Goal: Task Accomplishment & Management: Manage account settings

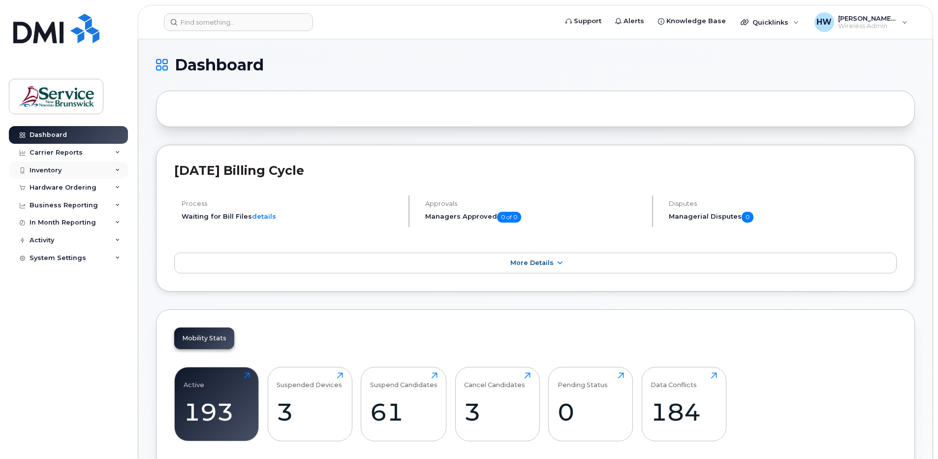
click at [60, 171] on div "Inventory" at bounding box center [46, 170] width 32 height 8
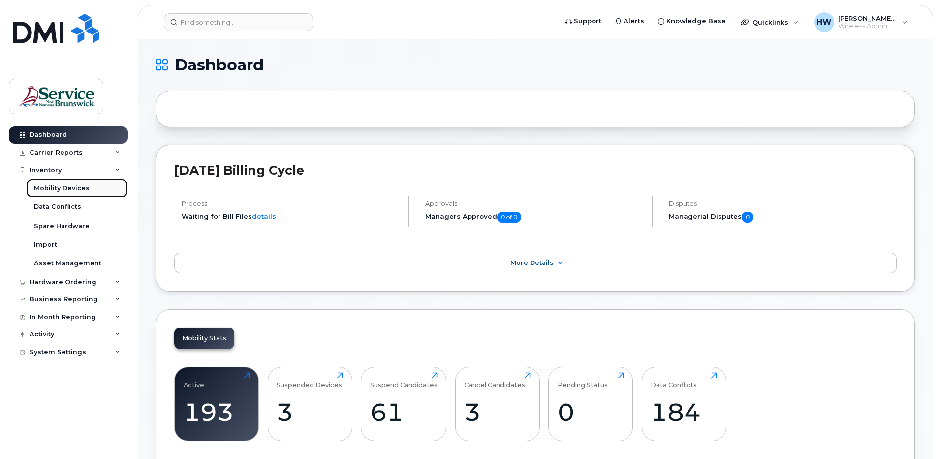
click at [76, 188] on div "Mobility Devices" at bounding box center [62, 188] width 56 height 9
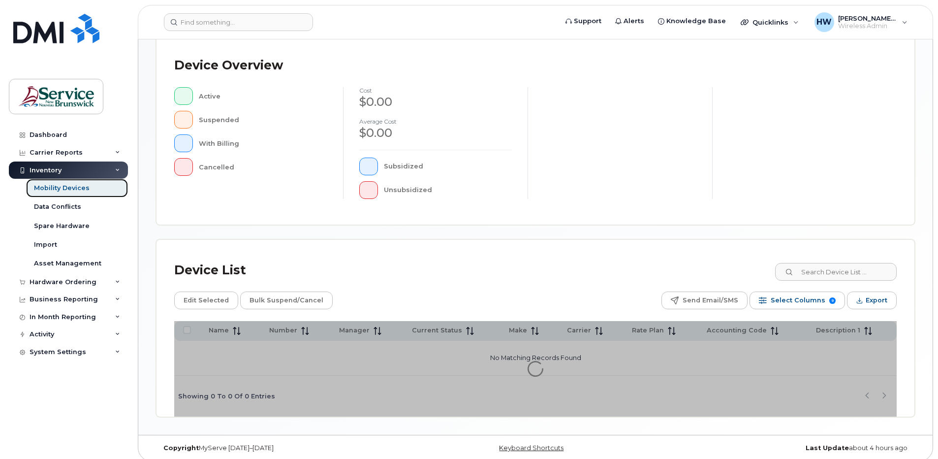
scroll to position [218, 0]
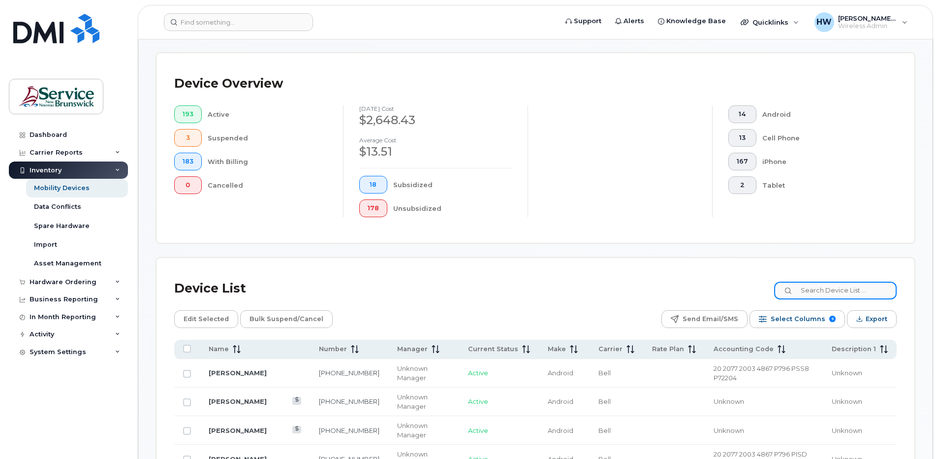
click at [818, 291] on input at bounding box center [835, 291] width 123 height 18
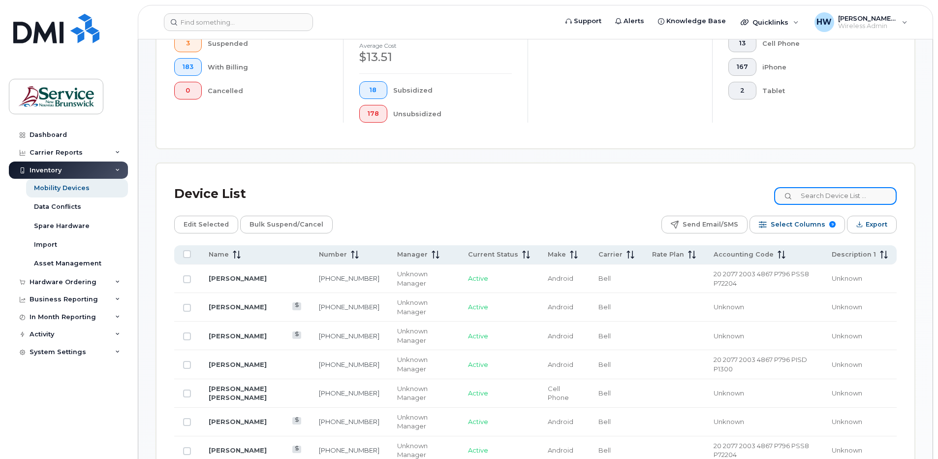
scroll to position [317, 0]
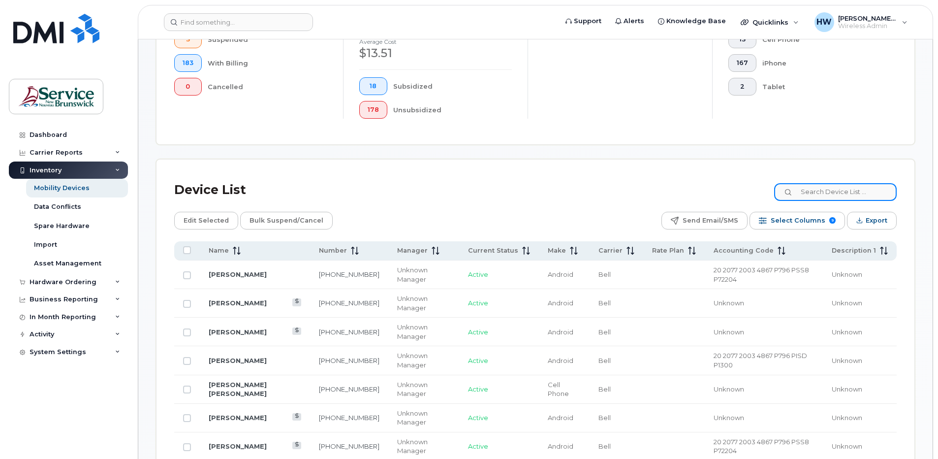
click at [813, 192] on input at bounding box center [835, 192] width 123 height 18
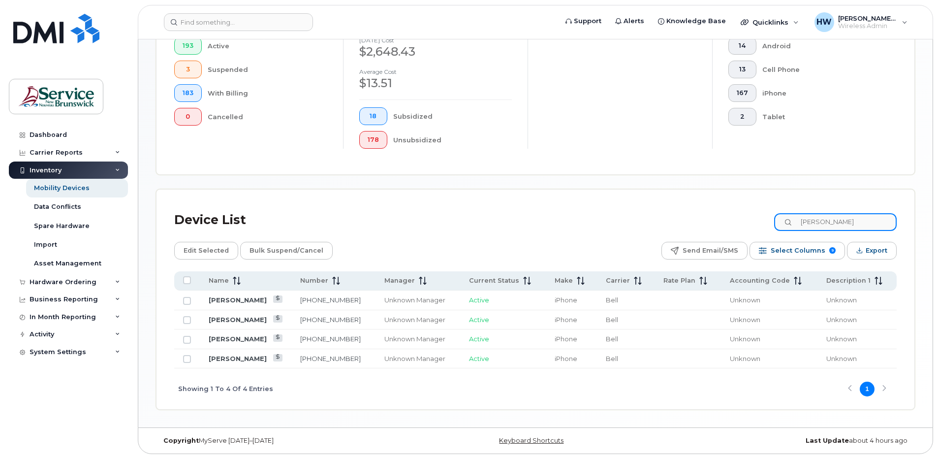
scroll to position [244, 0]
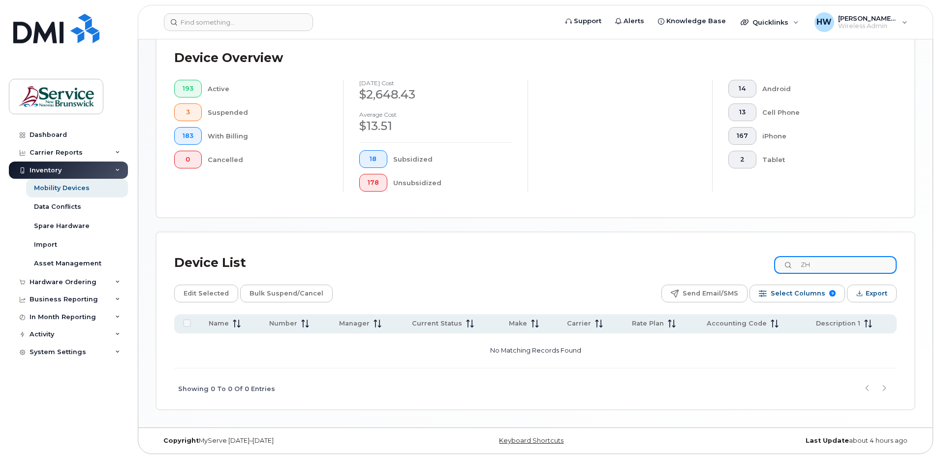
type input "Z"
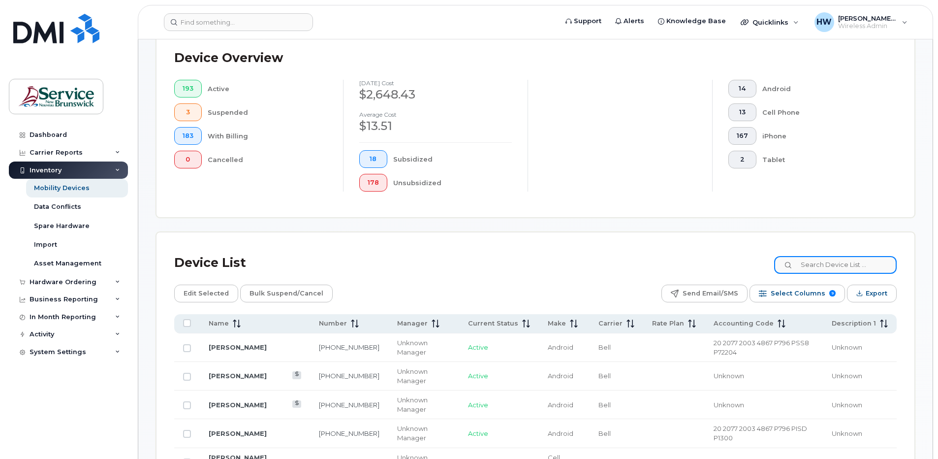
scroll to position [317, 0]
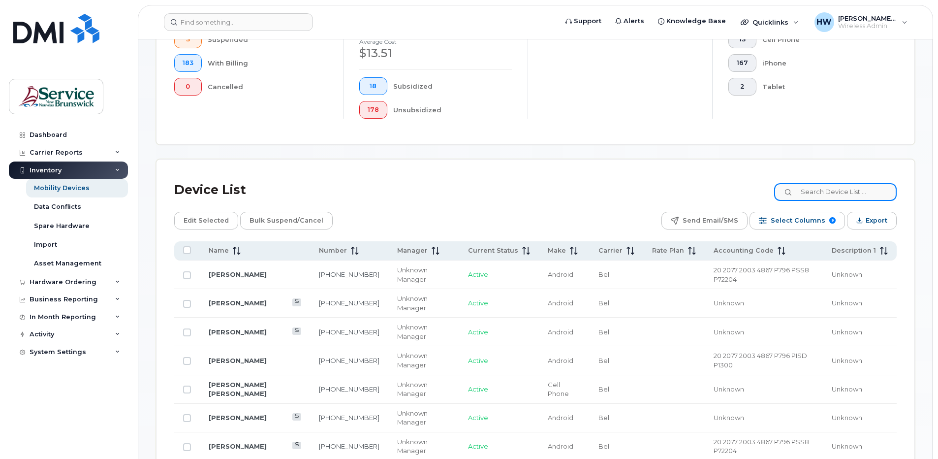
click at [814, 191] on input at bounding box center [835, 192] width 123 height 18
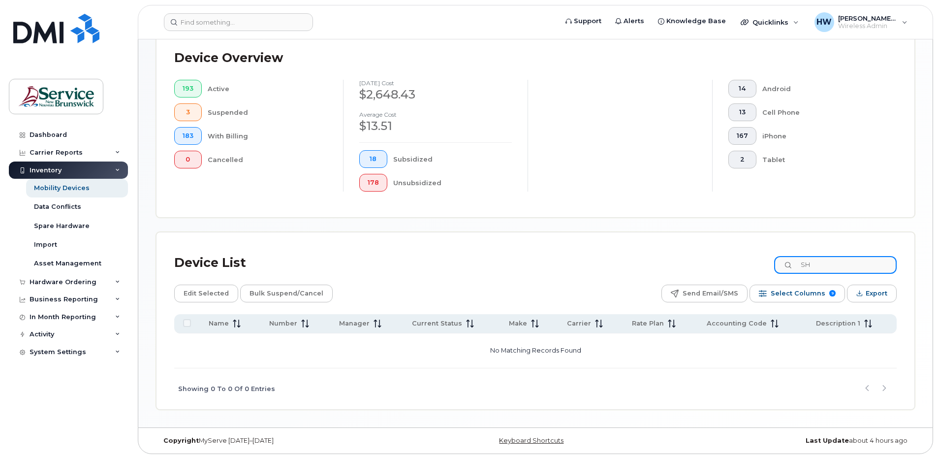
type input "S"
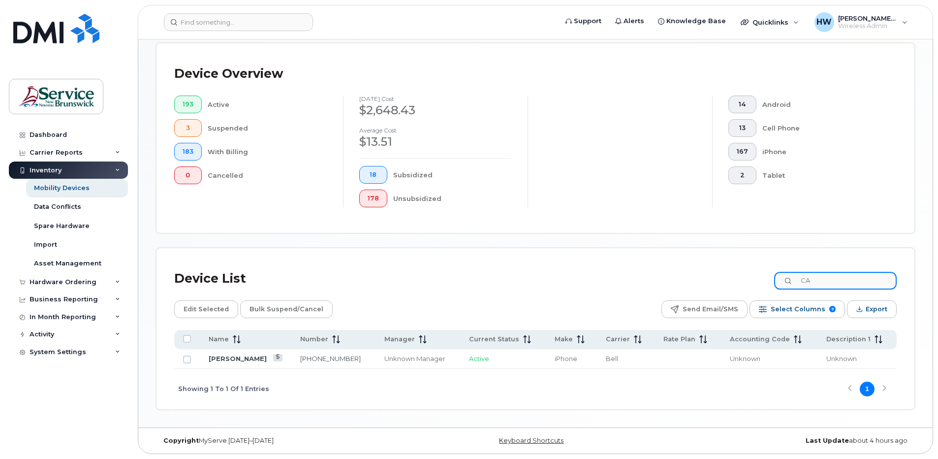
type input "C"
type input "L"
drag, startPoint x: 836, startPoint y: 279, endPoint x: 812, endPoint y: 280, distance: 24.6
click at [812, 280] on input "BETH" at bounding box center [835, 281] width 123 height 18
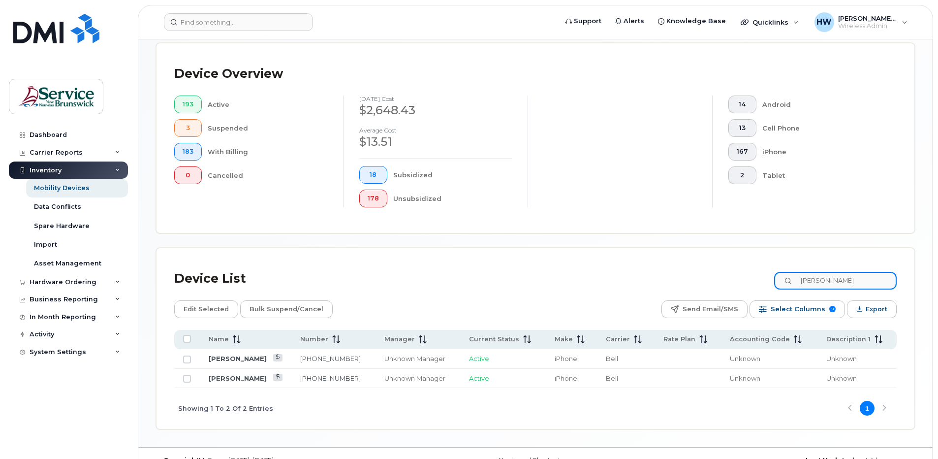
scroll to position [248, 0]
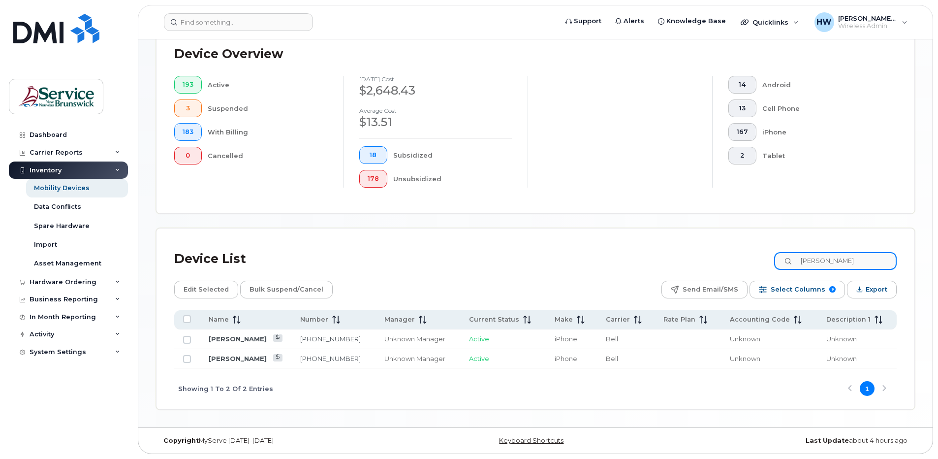
drag, startPoint x: 840, startPoint y: 259, endPoint x: 803, endPoint y: 257, distance: 37.4
click at [803, 257] on input "JESSICA" at bounding box center [835, 261] width 123 height 18
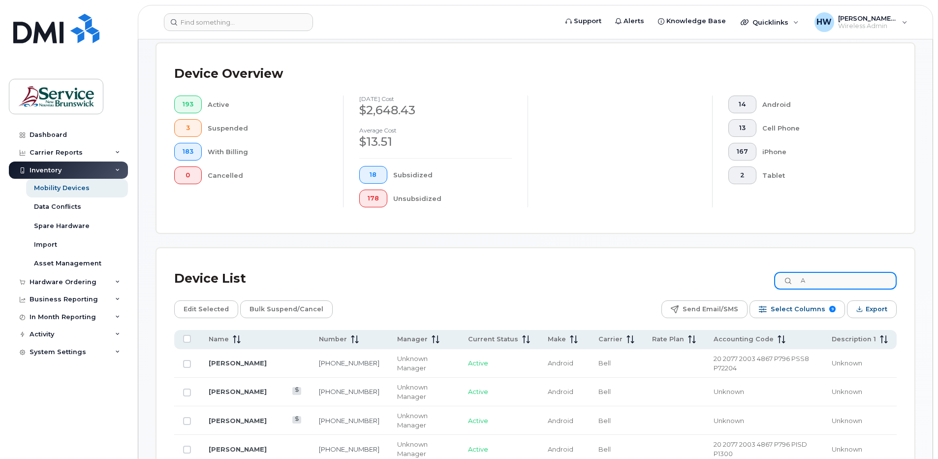
scroll to position [317, 0]
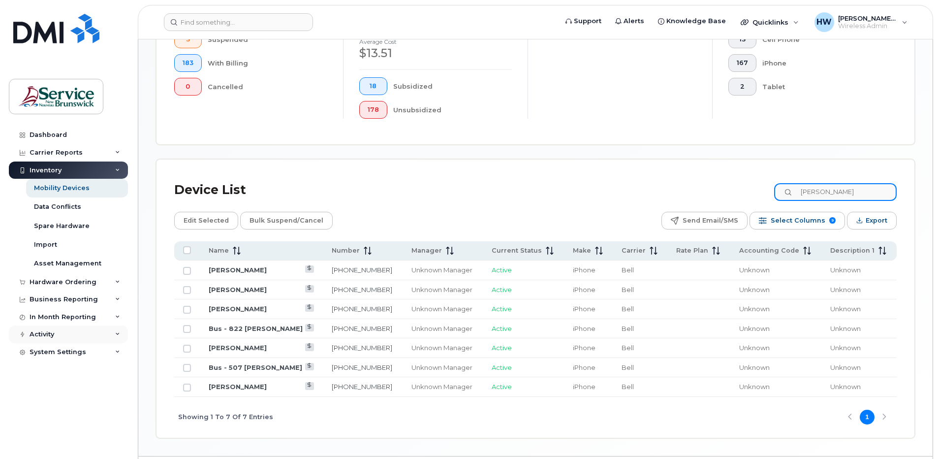
type input "ANN"
click at [44, 334] on div "Activity" at bounding box center [42, 334] width 25 height 8
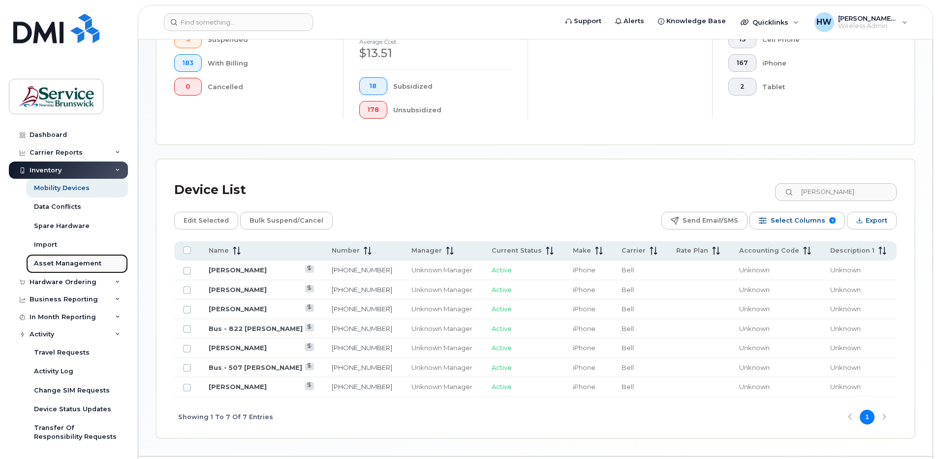
click at [64, 264] on div "Asset Management" at bounding box center [67, 263] width 67 height 9
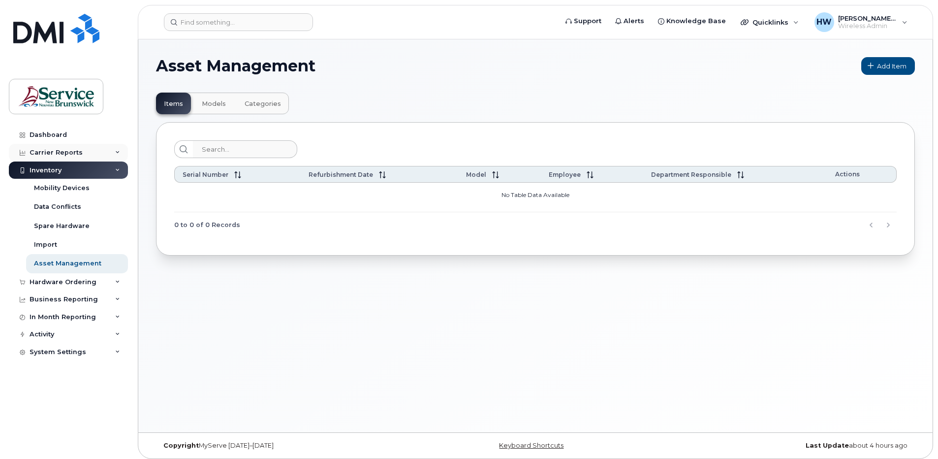
click at [62, 148] on div "Carrier Reports" at bounding box center [68, 153] width 119 height 18
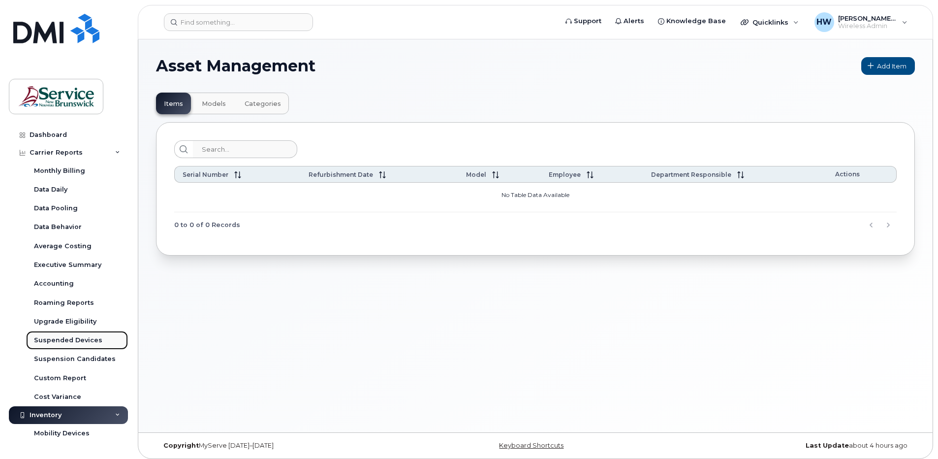
click at [88, 339] on div "Suspended Devices" at bounding box center [68, 340] width 68 height 9
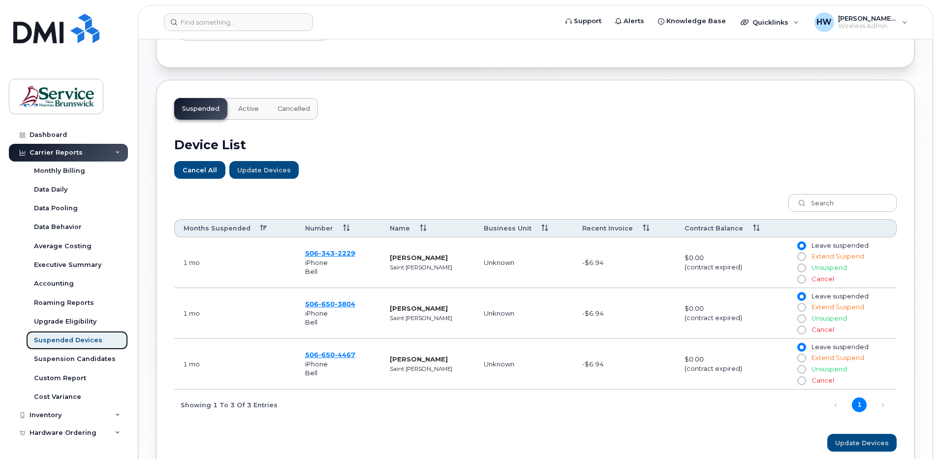
scroll to position [329, 0]
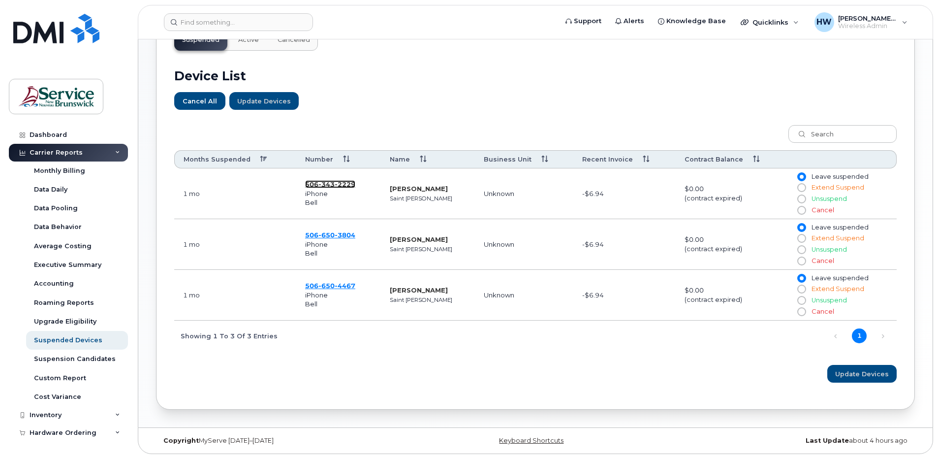
click at [330, 184] on span "343" at bounding box center [326, 184] width 16 height 8
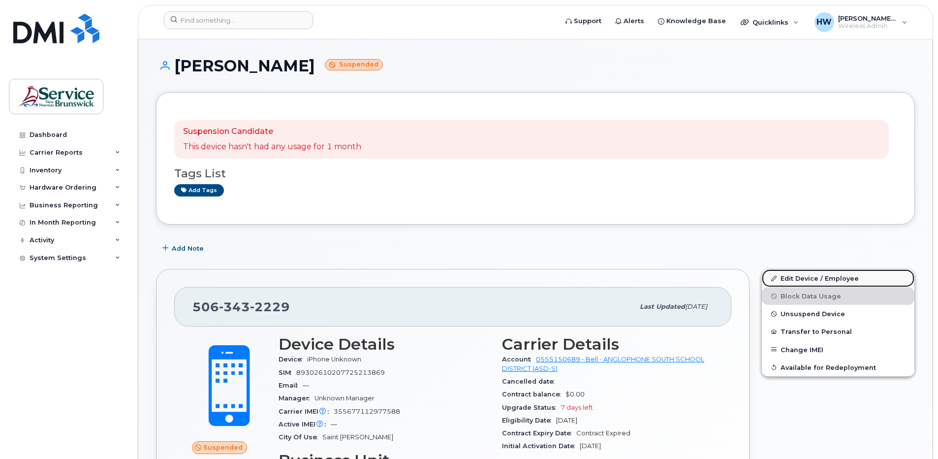
click at [799, 275] on link "Edit Device / Employee" at bounding box center [838, 278] width 153 height 18
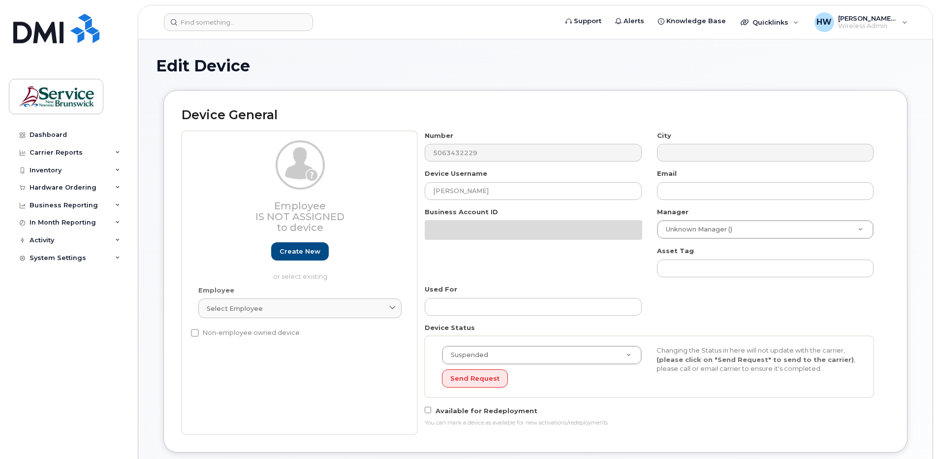
select select "34535615"
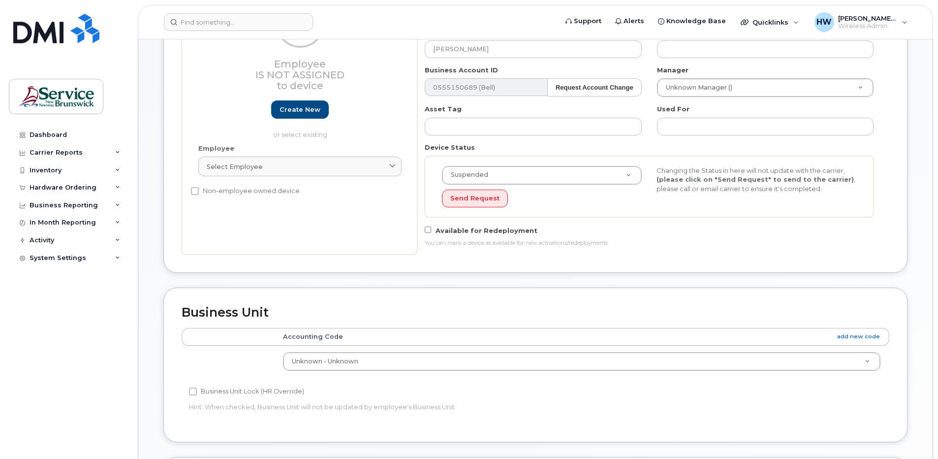
scroll to position [49, 0]
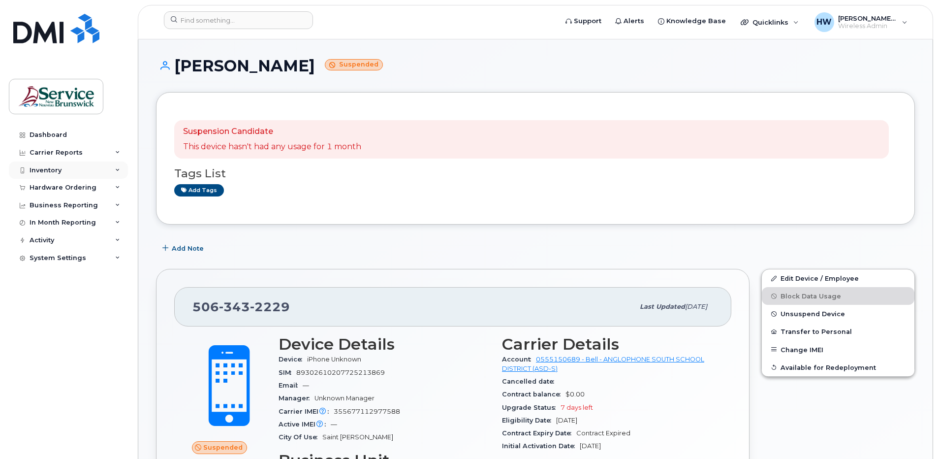
click at [60, 168] on div "Inventory" at bounding box center [46, 170] width 32 height 8
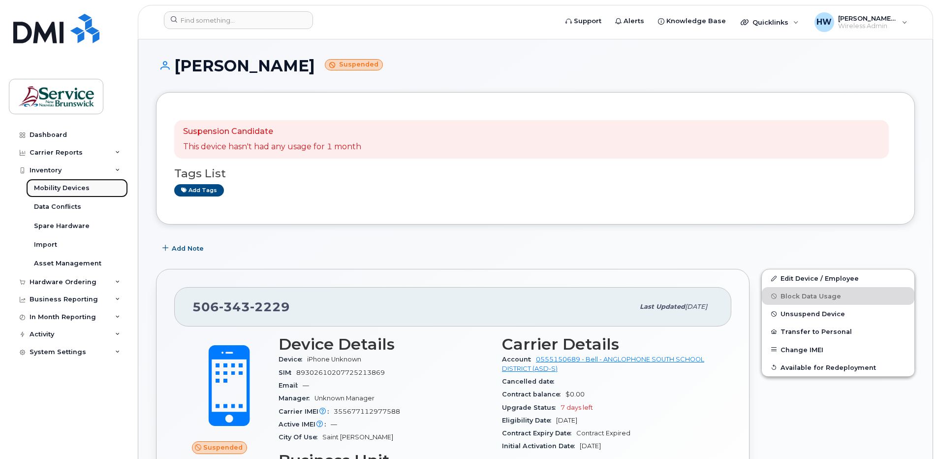
click at [81, 187] on div "Mobility Devices" at bounding box center [62, 188] width 56 height 9
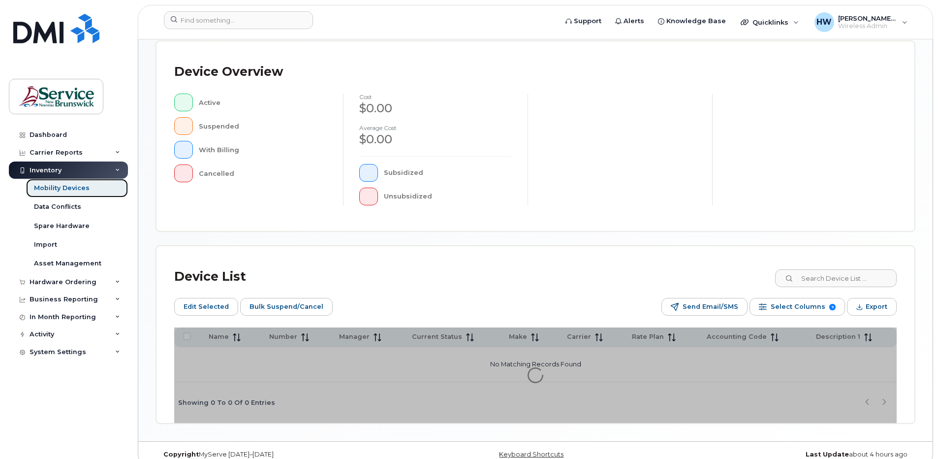
scroll to position [236, 0]
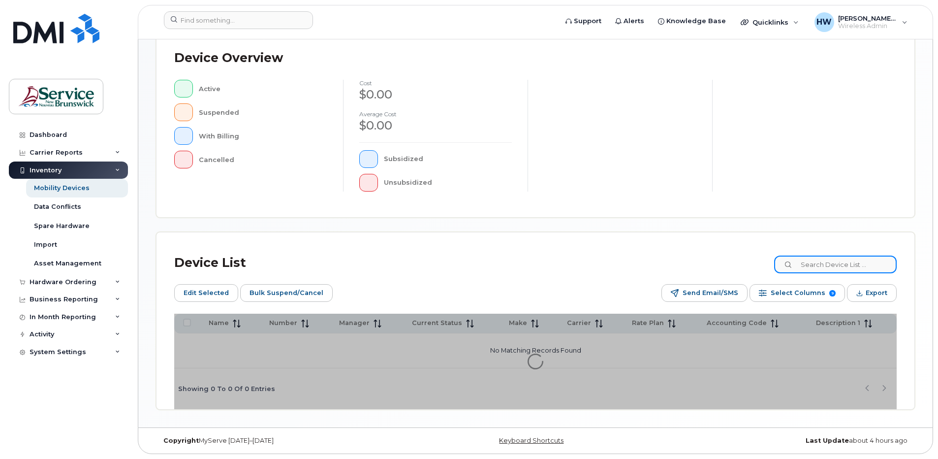
click at [824, 260] on input at bounding box center [835, 264] width 123 height 18
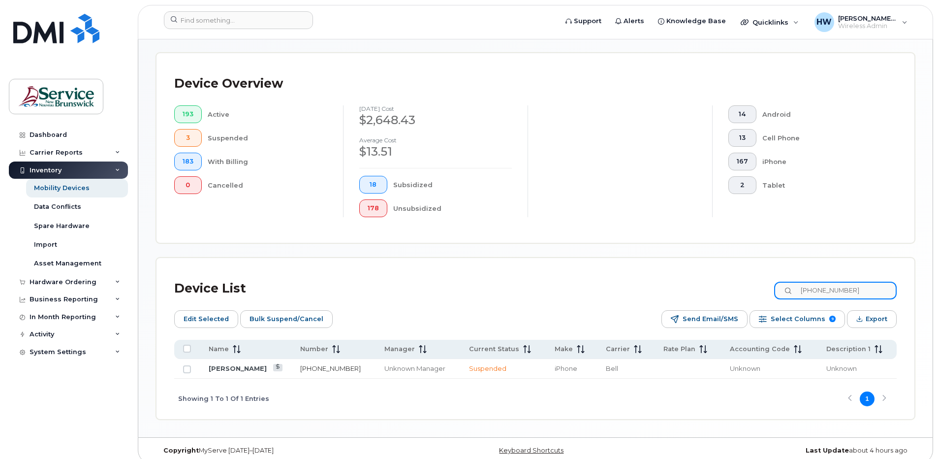
type input "506-343-2229"
click at [320, 368] on link "506-343-2229" at bounding box center [330, 368] width 61 height 8
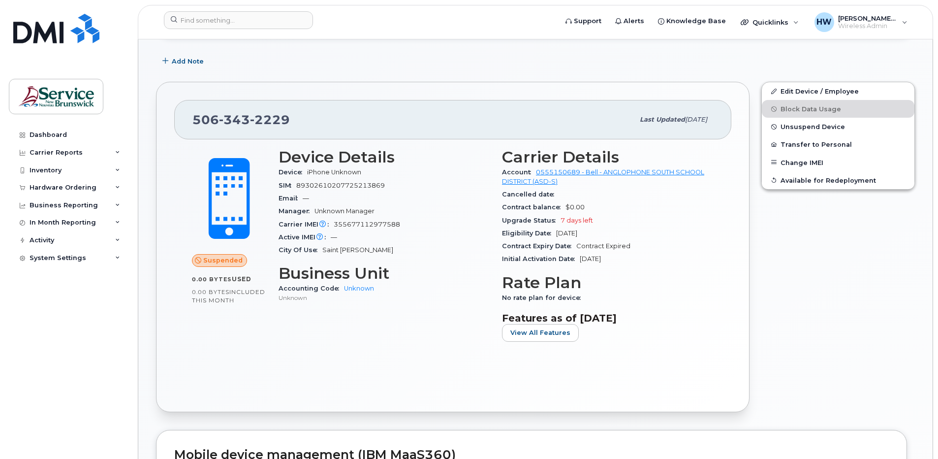
scroll to position [161, 0]
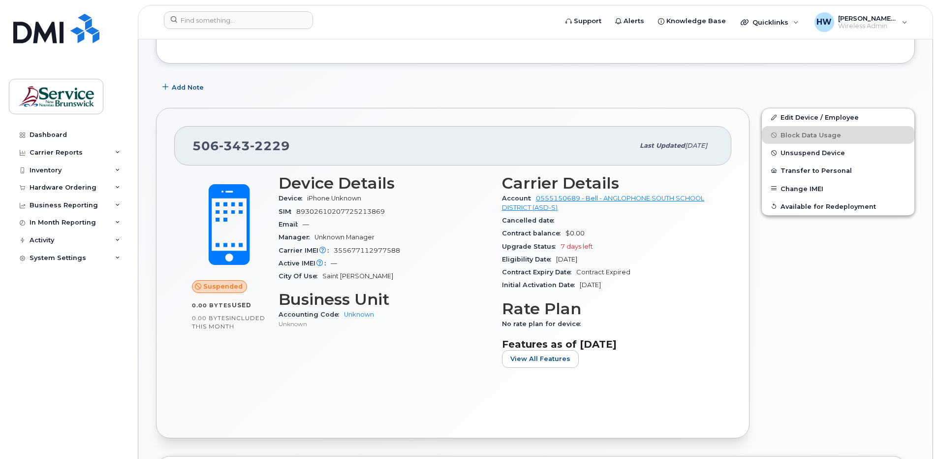
click at [727, 225] on div "Suspended 0.00 Bytes  used 0.00 Bytes  included this month Device Details Devic…" at bounding box center [452, 292] width 557 height 255
click at [807, 117] on link "Edit Device / Employee" at bounding box center [838, 117] width 153 height 18
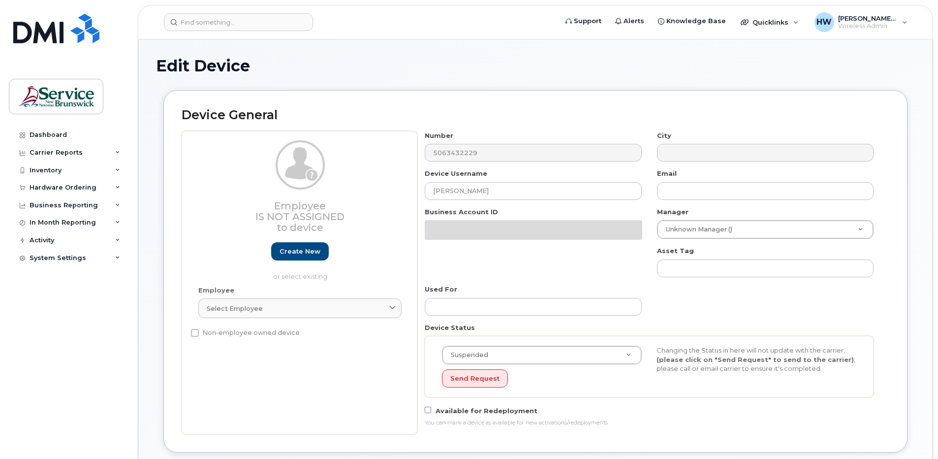
select select "34535615"
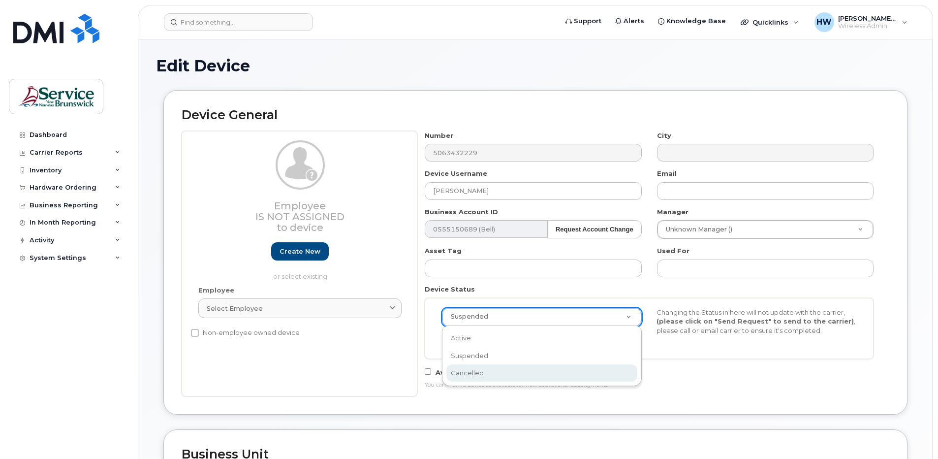
select select "cancelled"
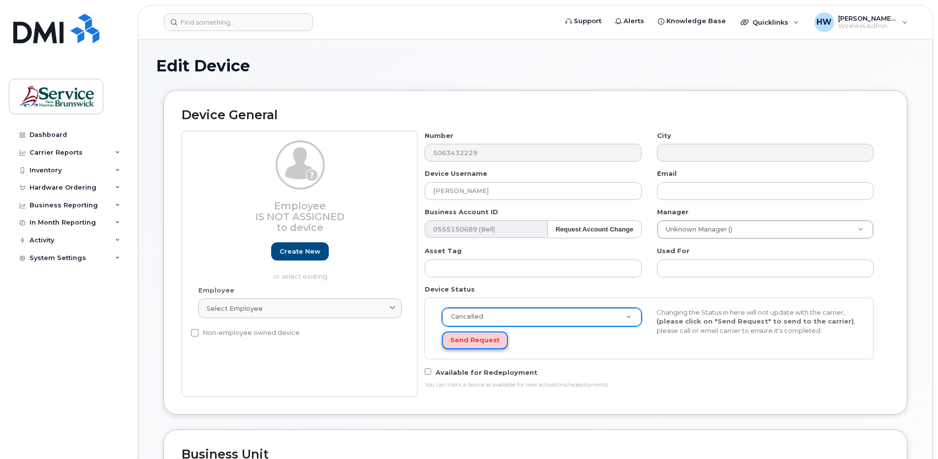
click at [474, 338] on button "Send Request" at bounding box center [475, 340] width 66 height 18
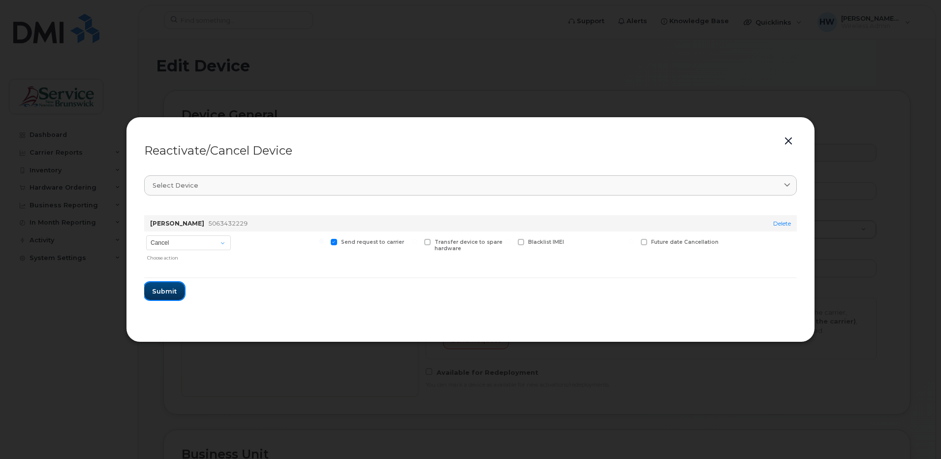
click at [167, 291] on span "Submit" at bounding box center [164, 290] width 25 height 9
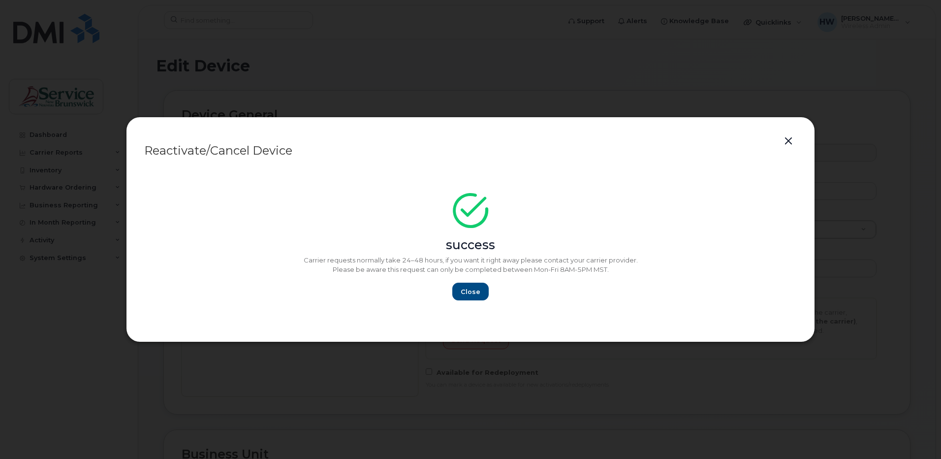
click at [792, 138] on button "button" at bounding box center [788, 141] width 15 height 14
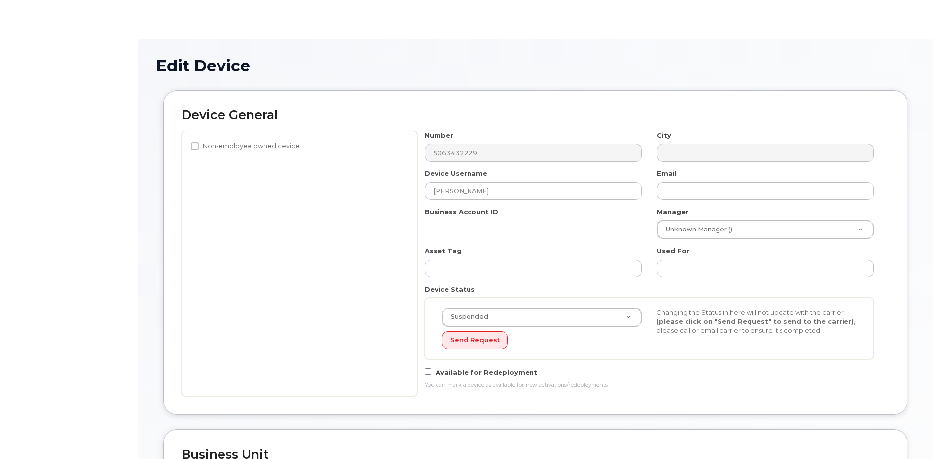
select select "34535615"
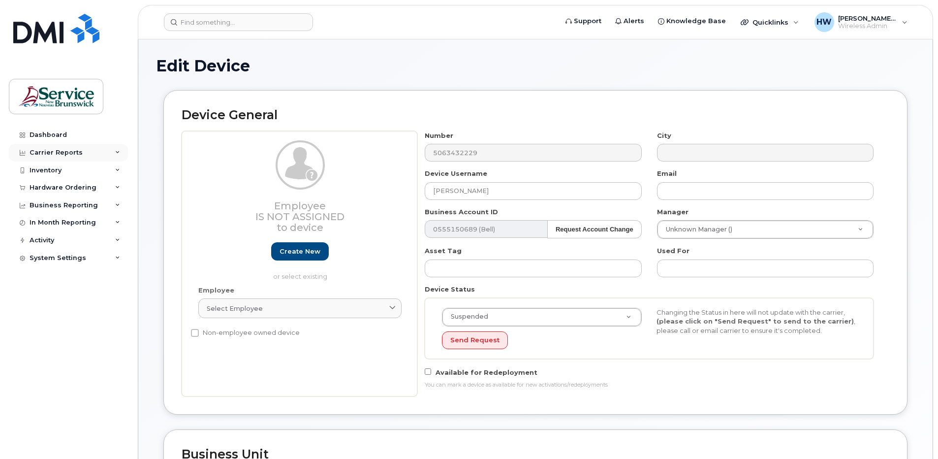
click at [56, 151] on div "Carrier Reports" at bounding box center [56, 153] width 53 height 8
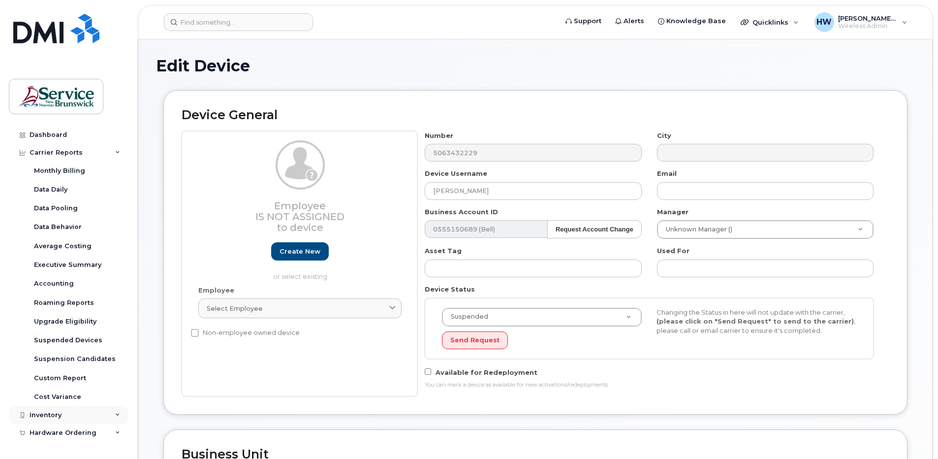
click at [70, 414] on div "Inventory" at bounding box center [68, 415] width 119 height 18
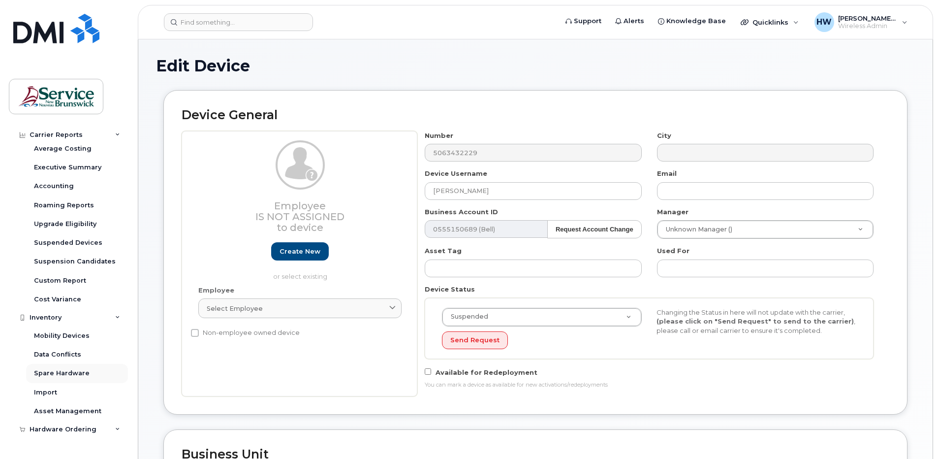
scroll to position [98, 0]
click at [79, 336] on div "Mobility Devices" at bounding box center [62, 334] width 56 height 9
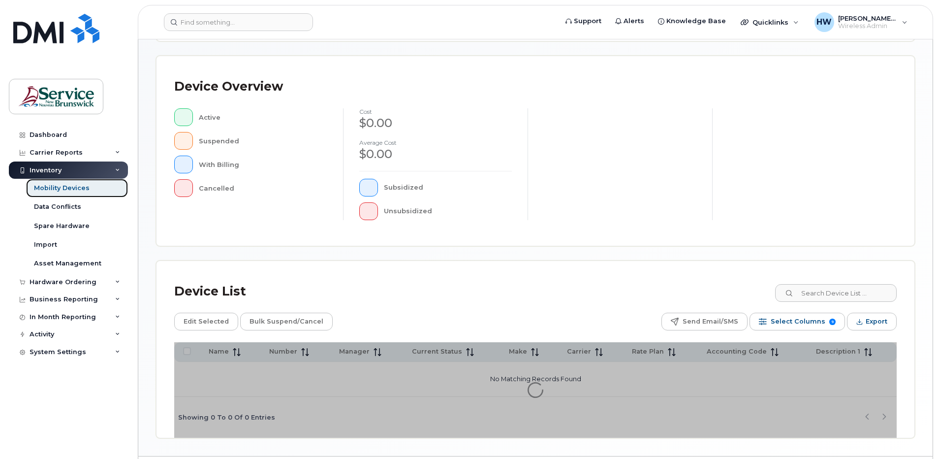
scroll to position [218, 0]
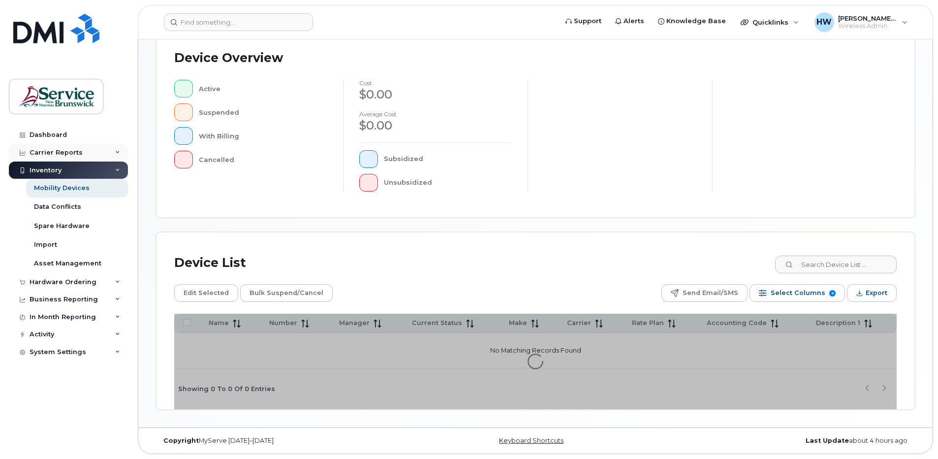
click at [71, 150] on div "Carrier Reports" at bounding box center [56, 153] width 53 height 8
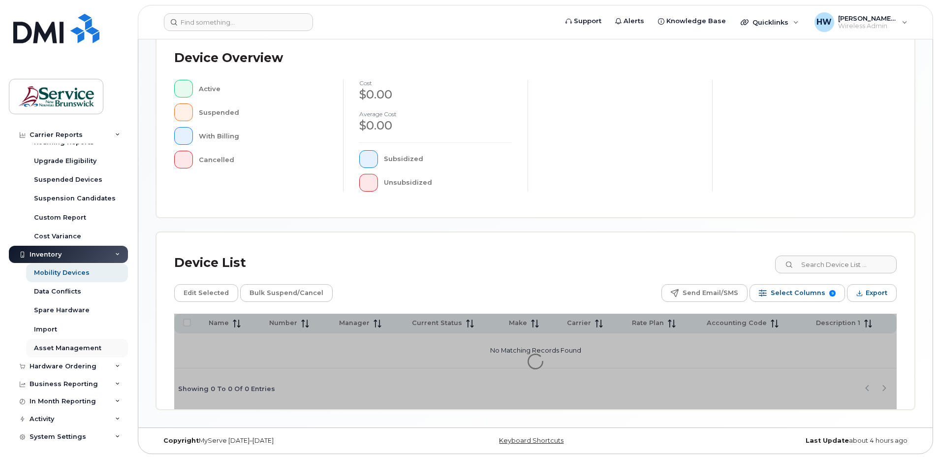
scroll to position [161, 0]
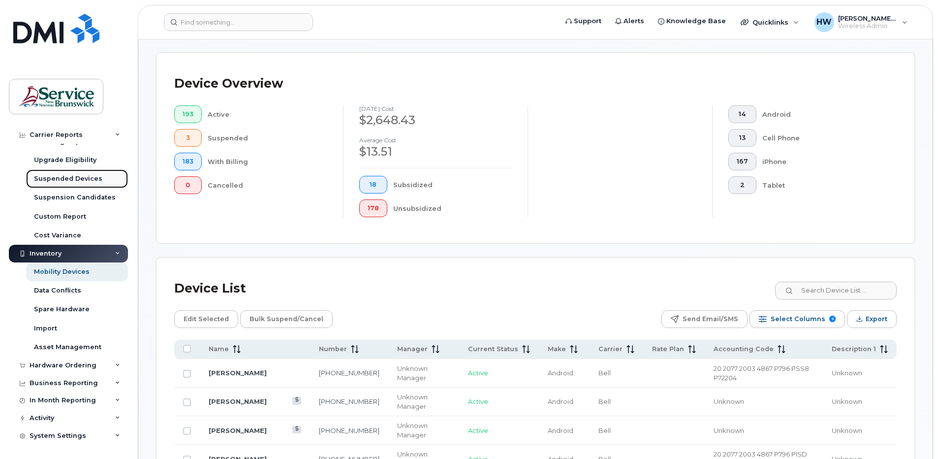
click at [90, 179] on div "Suspended Devices" at bounding box center [68, 178] width 68 height 9
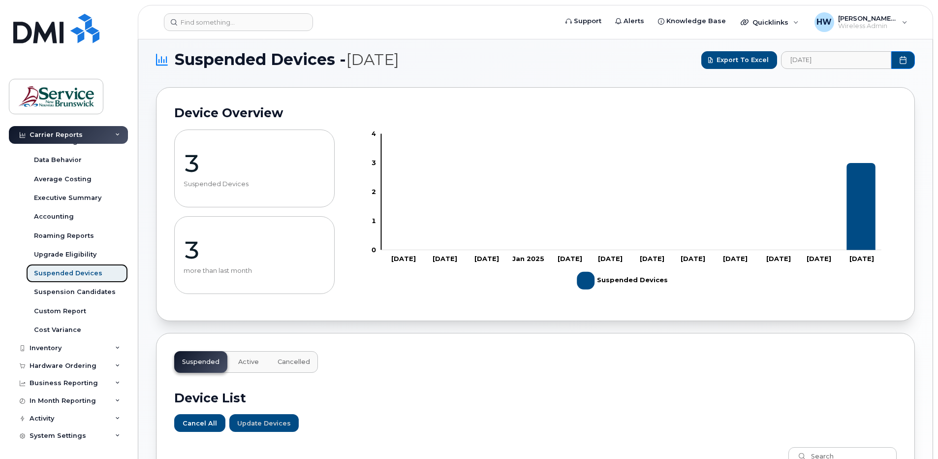
scroll to position [246, 0]
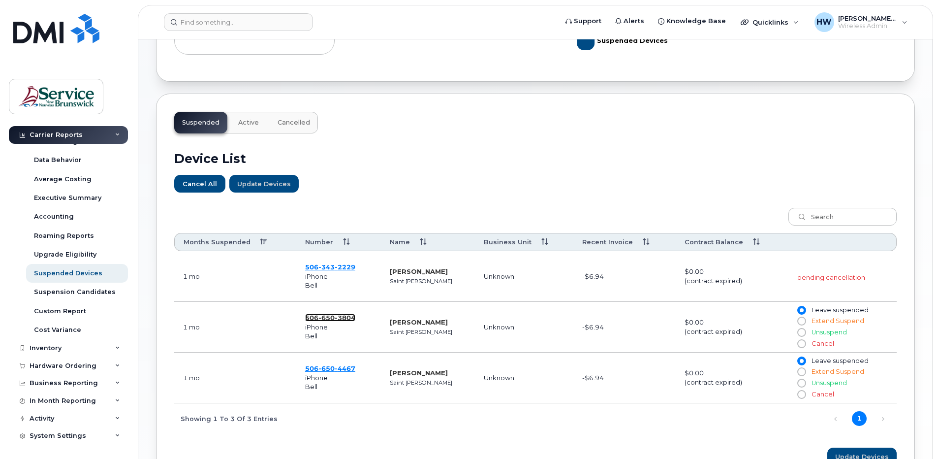
click at [331, 318] on span "650" at bounding box center [326, 318] width 16 height 8
click at [319, 368] on span "650" at bounding box center [326, 368] width 16 height 8
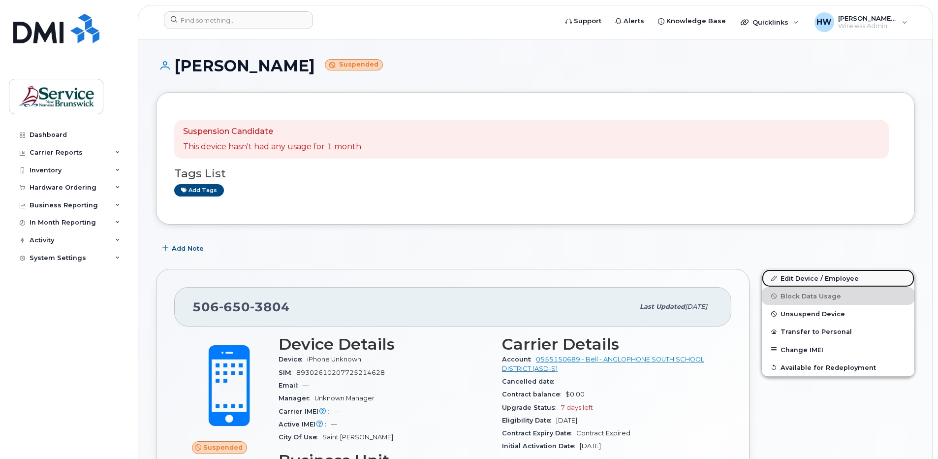
click at [797, 274] on link "Edit Device / Employee" at bounding box center [838, 278] width 153 height 18
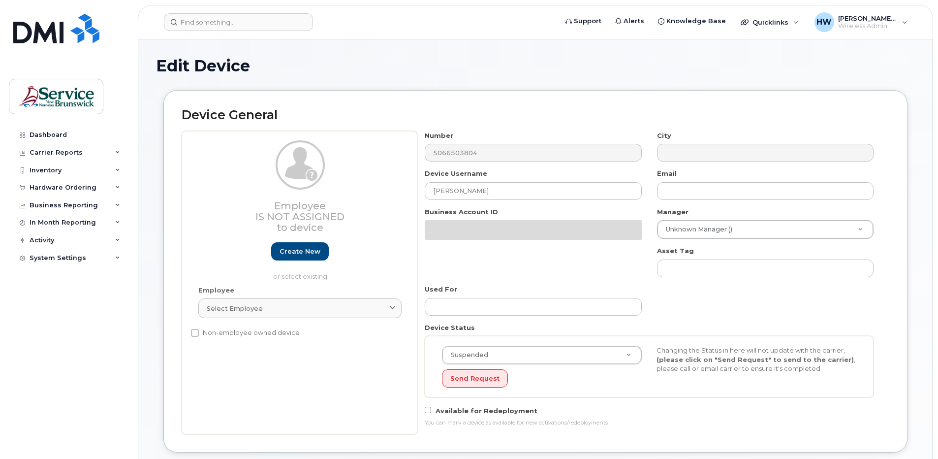
select select "34535615"
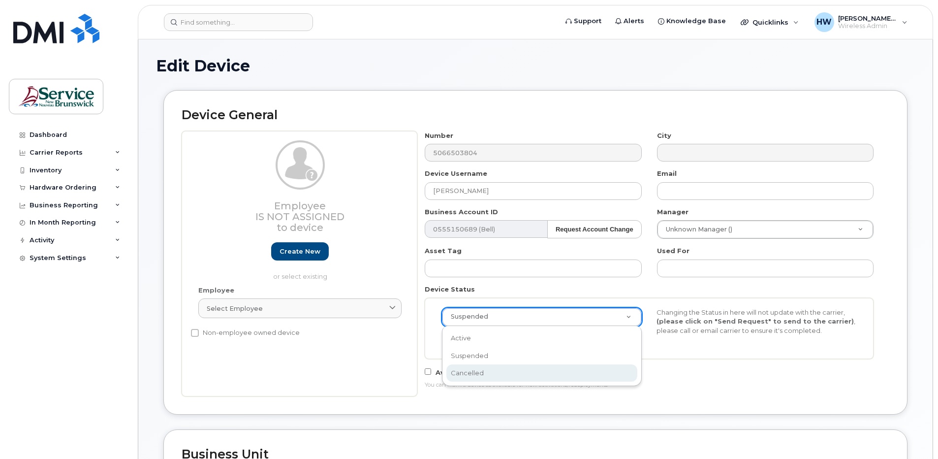
select select "cancelled"
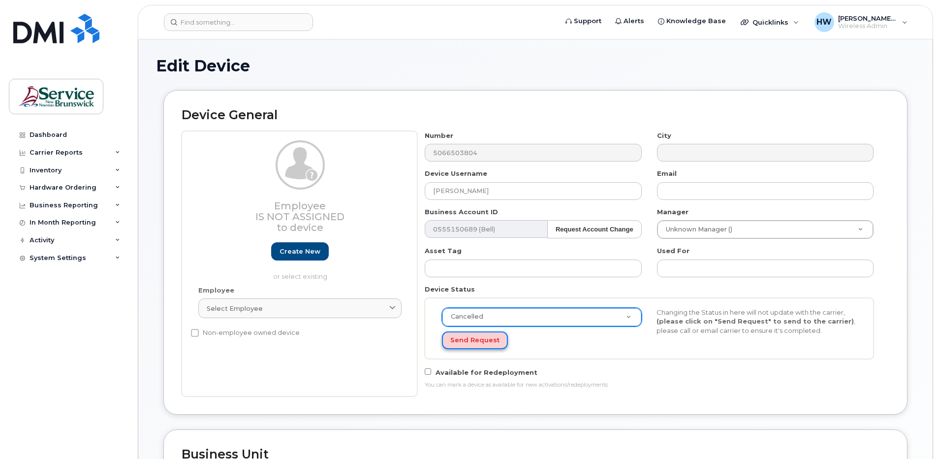
click at [477, 340] on button "Send Request" at bounding box center [475, 340] width 66 height 18
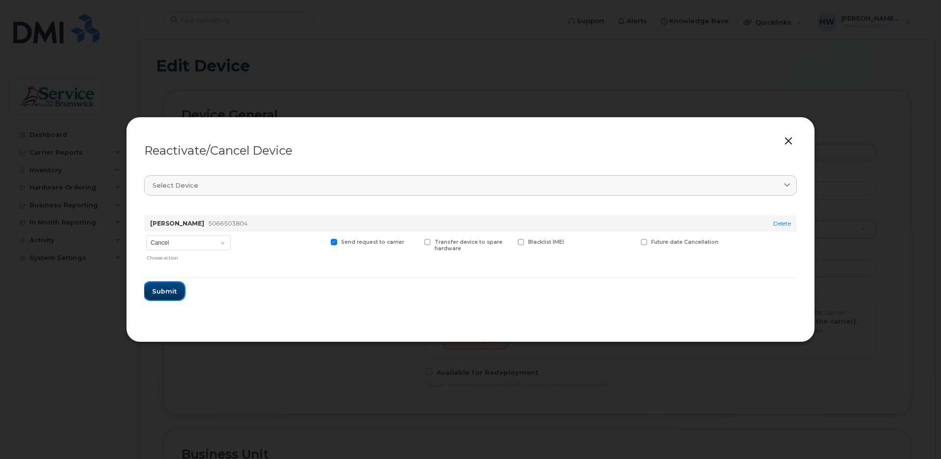
click at [158, 289] on span "Submit" at bounding box center [164, 290] width 25 height 9
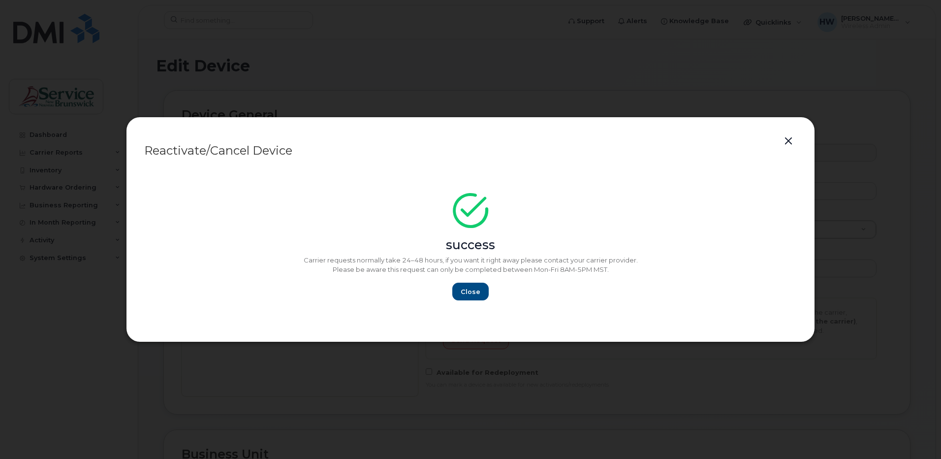
click at [790, 138] on button "button" at bounding box center [788, 141] width 15 height 14
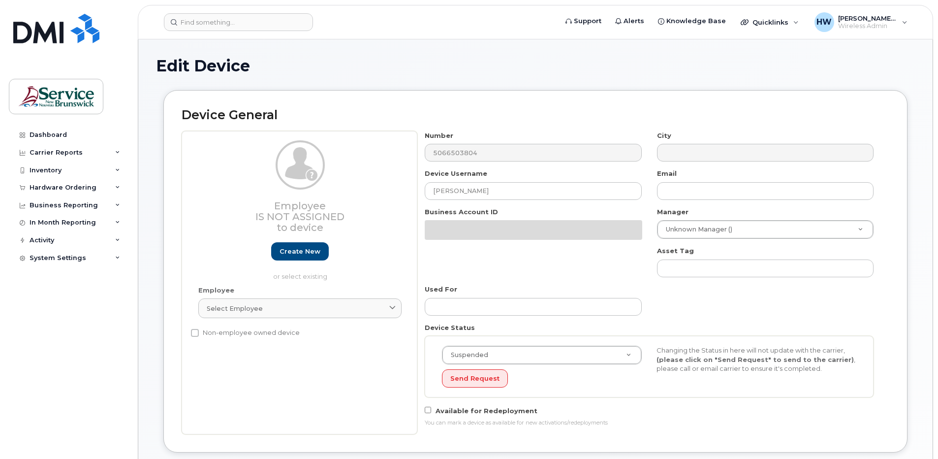
select select "34535615"
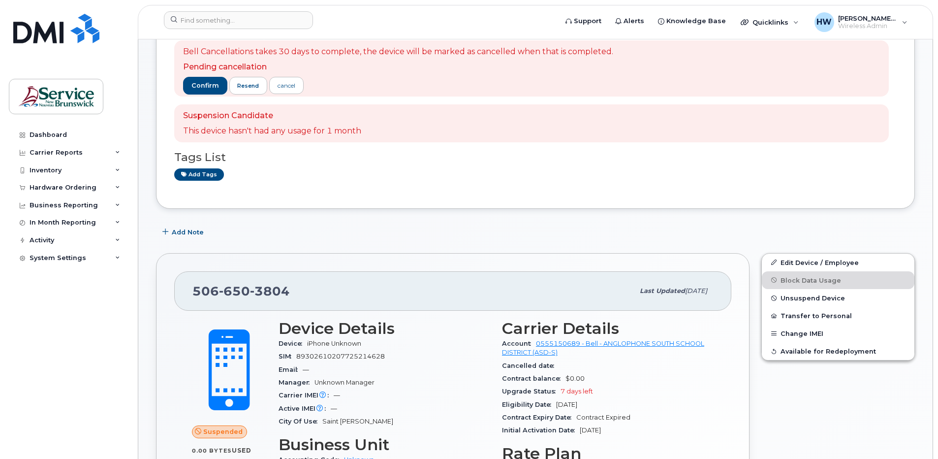
scroll to position [197, 0]
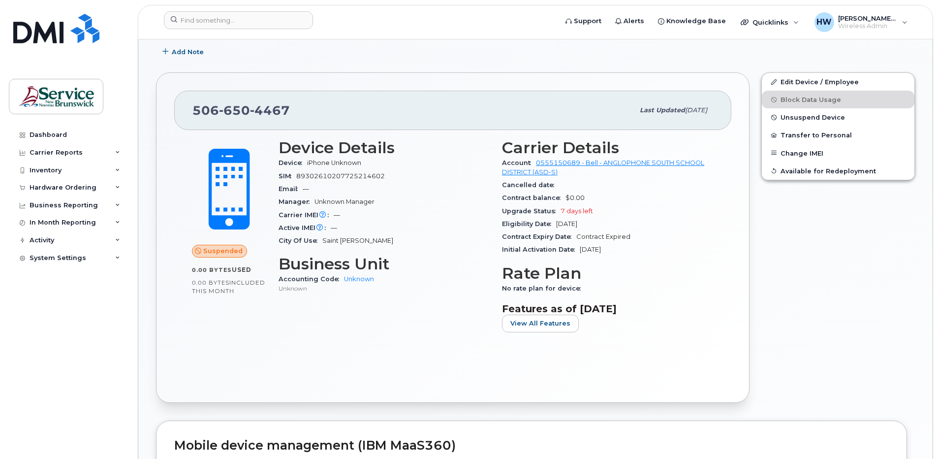
scroll to position [197, 0]
drag, startPoint x: 821, startPoint y: 80, endPoint x: 748, endPoint y: 102, distance: 76.1
click at [821, 80] on link "Edit Device / Employee" at bounding box center [838, 81] width 153 height 18
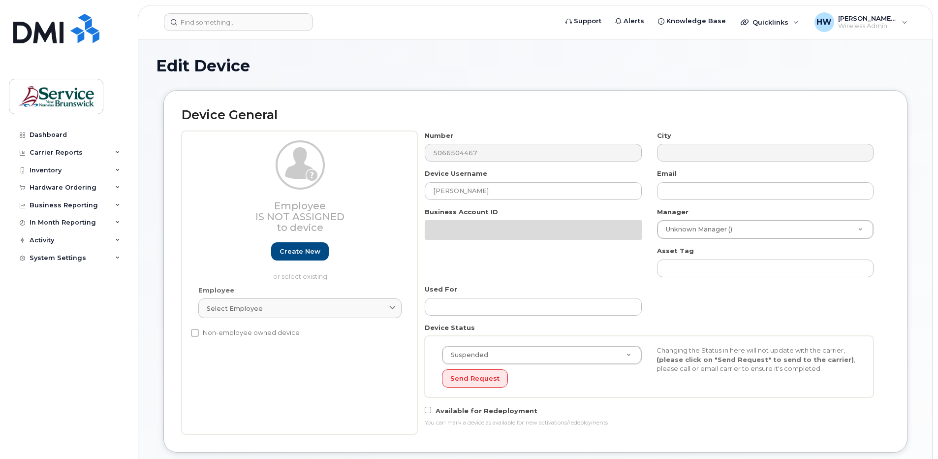
select select "34535615"
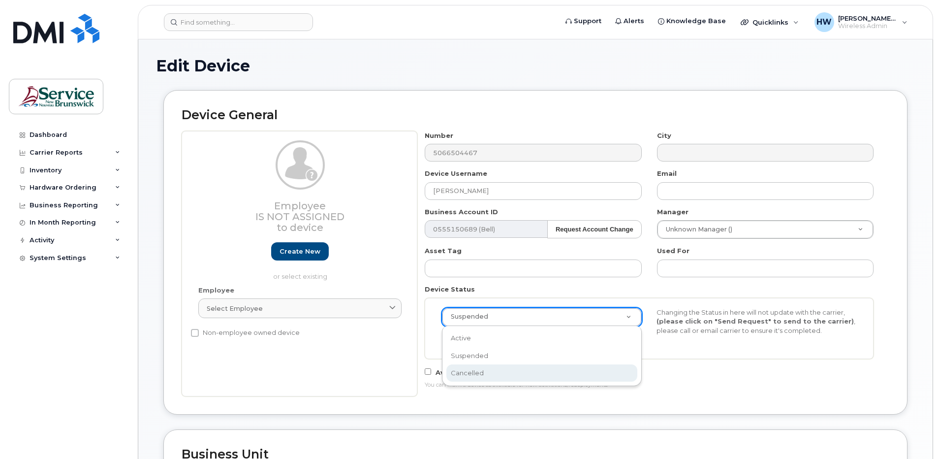
select select "cancelled"
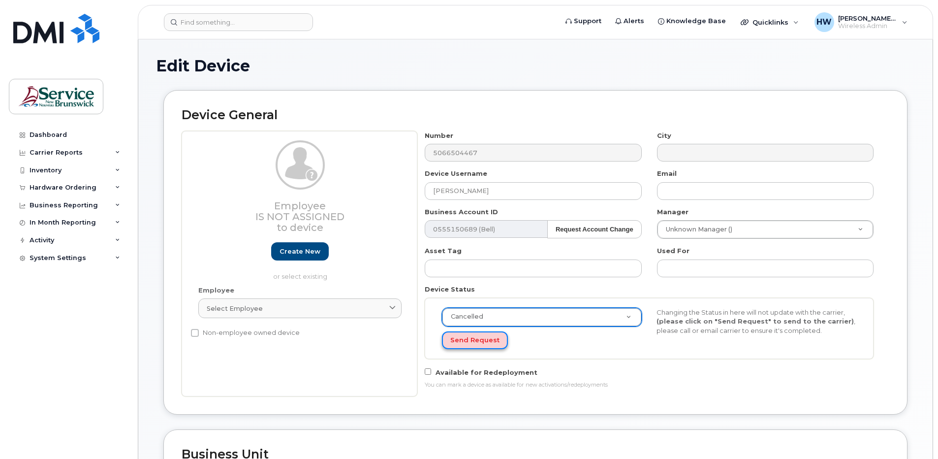
click at [477, 340] on button "Send Request" at bounding box center [475, 340] width 66 height 18
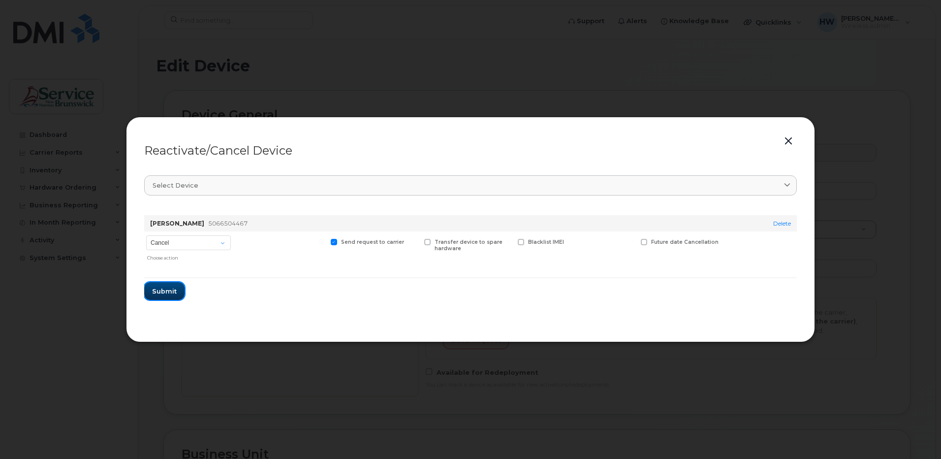
click at [165, 291] on span "Submit" at bounding box center [164, 290] width 25 height 9
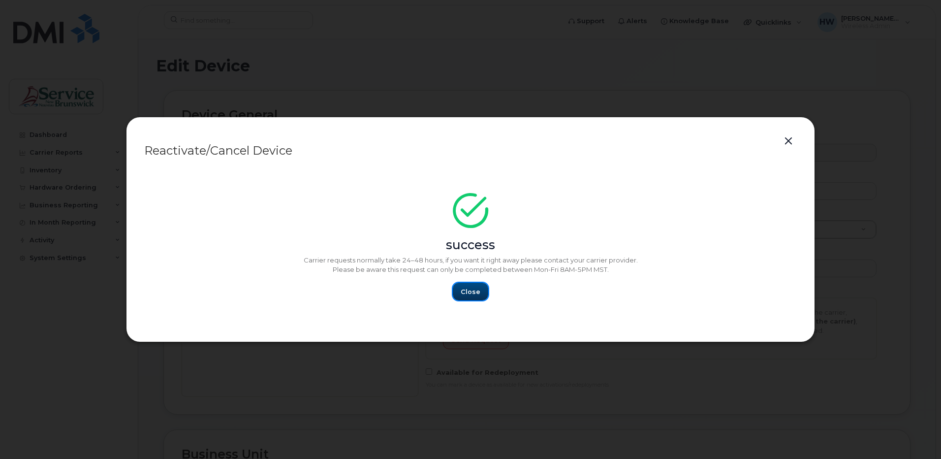
click at [467, 290] on span "Close" at bounding box center [471, 291] width 20 height 9
